Goal: Information Seeking & Learning: Find specific fact

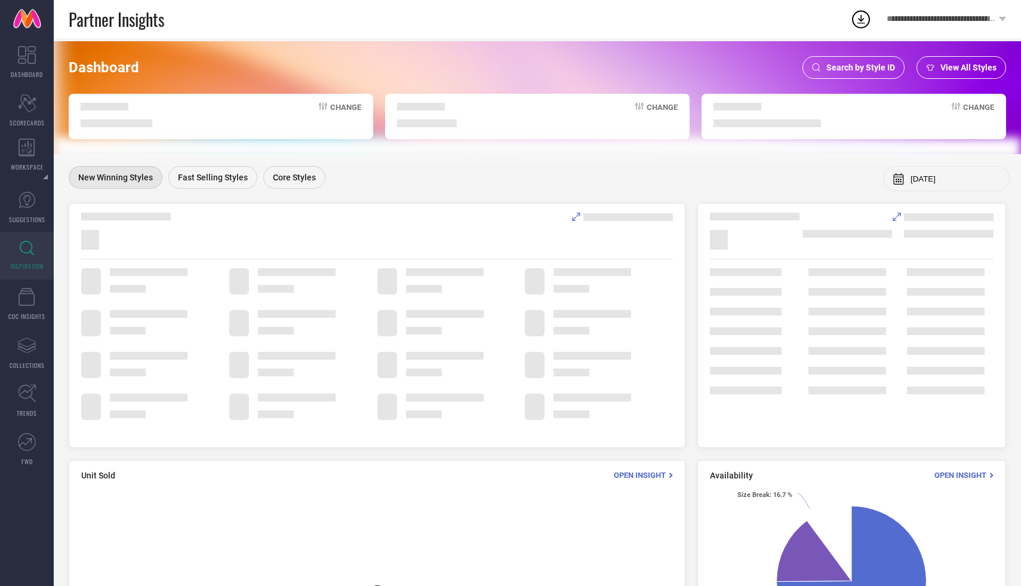
click at [830, 68] on span "Search by Style ID" at bounding box center [860, 68] width 69 height 10
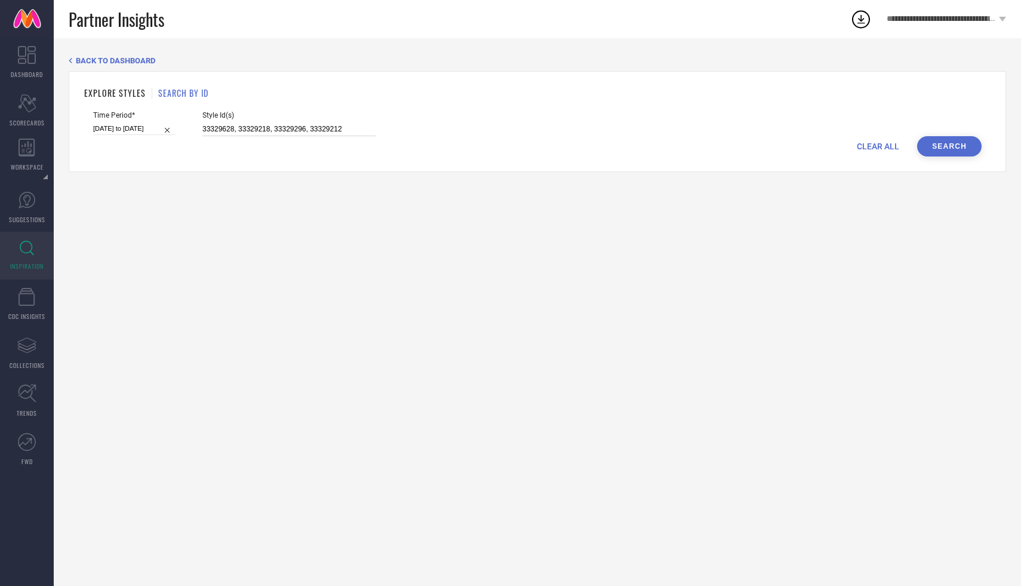
click at [291, 128] on input "33329628, 33329218, 33329296, 33329212" at bounding box center [288, 129] width 173 height 14
paste input "31954568, 32614195, 32696610, 30780747, 32696613, 32696612, 32655419, 27830810,…"
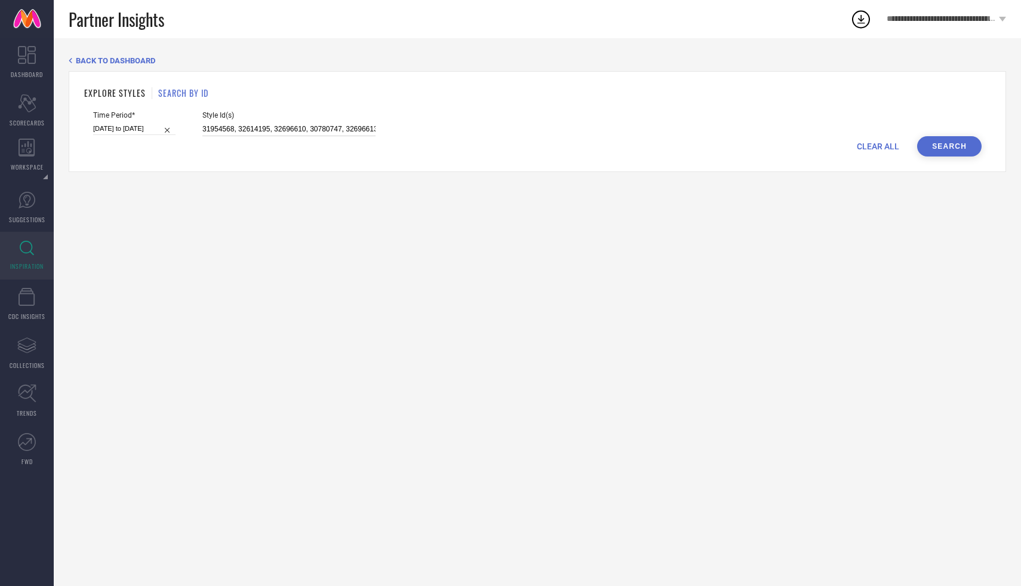
scroll to position [0, 1147]
type input "31954568, 32614195, 32696610, 30780747, 32696613, 32696612, 32655419, 27830810,…"
click at [939, 140] on button "Search" at bounding box center [949, 146] width 64 height 20
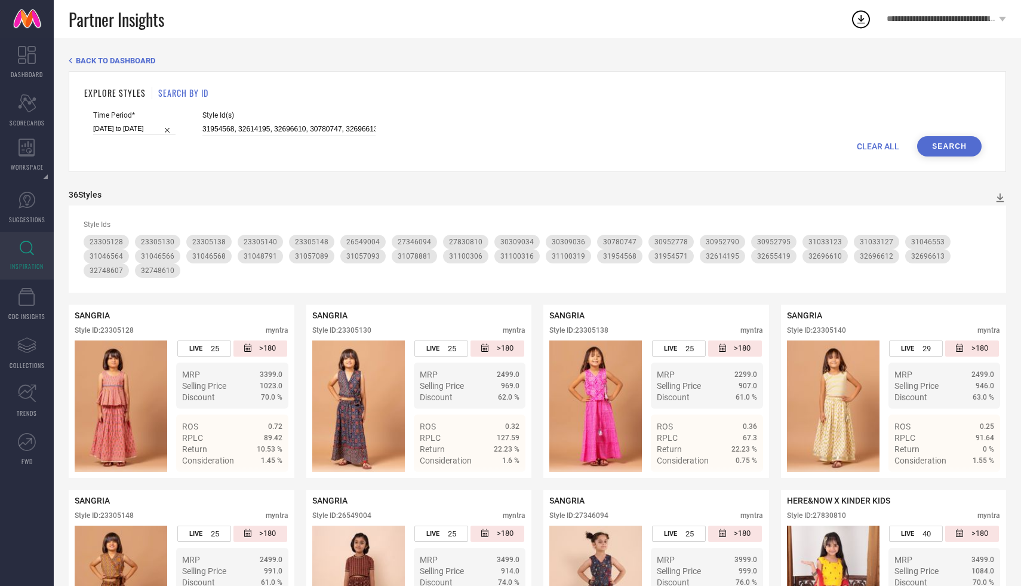
click at [291, 133] on input "31954568, 32614195, 32696610, 30780747, 32696613, 32696612, 32655419, 27830810,…" at bounding box center [288, 129] width 173 height 14
paste input "35734405, 34381487, 34381495, 34880024, 35583065, 34381507, 34136746, 34754915,…"
click at [945, 149] on button "Search" at bounding box center [949, 146] width 64 height 20
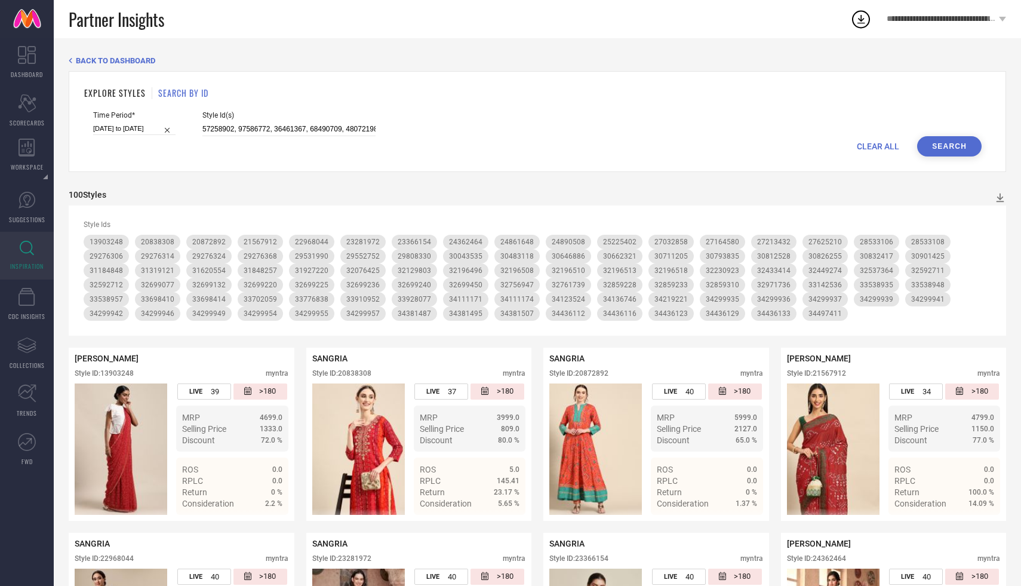
click at [273, 121] on div "Style Id(s)" at bounding box center [288, 123] width 173 height 25
click at [273, 126] on input at bounding box center [288, 129] width 173 height 14
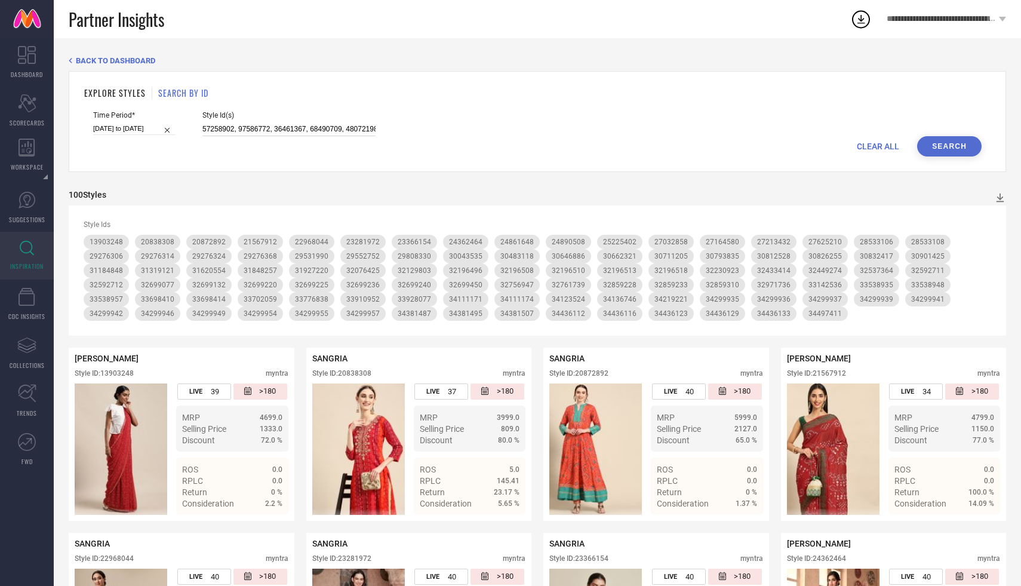
paste input "1149683, 31149686, 26029660, 30532324, 32517249, 13723888, 32496167, 34180824, …"
type input "31149683, 31149686, 26029660, 30532324, 32517249, 13723888, 32496167, 34180824,…"
click at [942, 143] on button "Search" at bounding box center [949, 146] width 64 height 20
